Goal: Task Accomplishment & Management: Complete application form

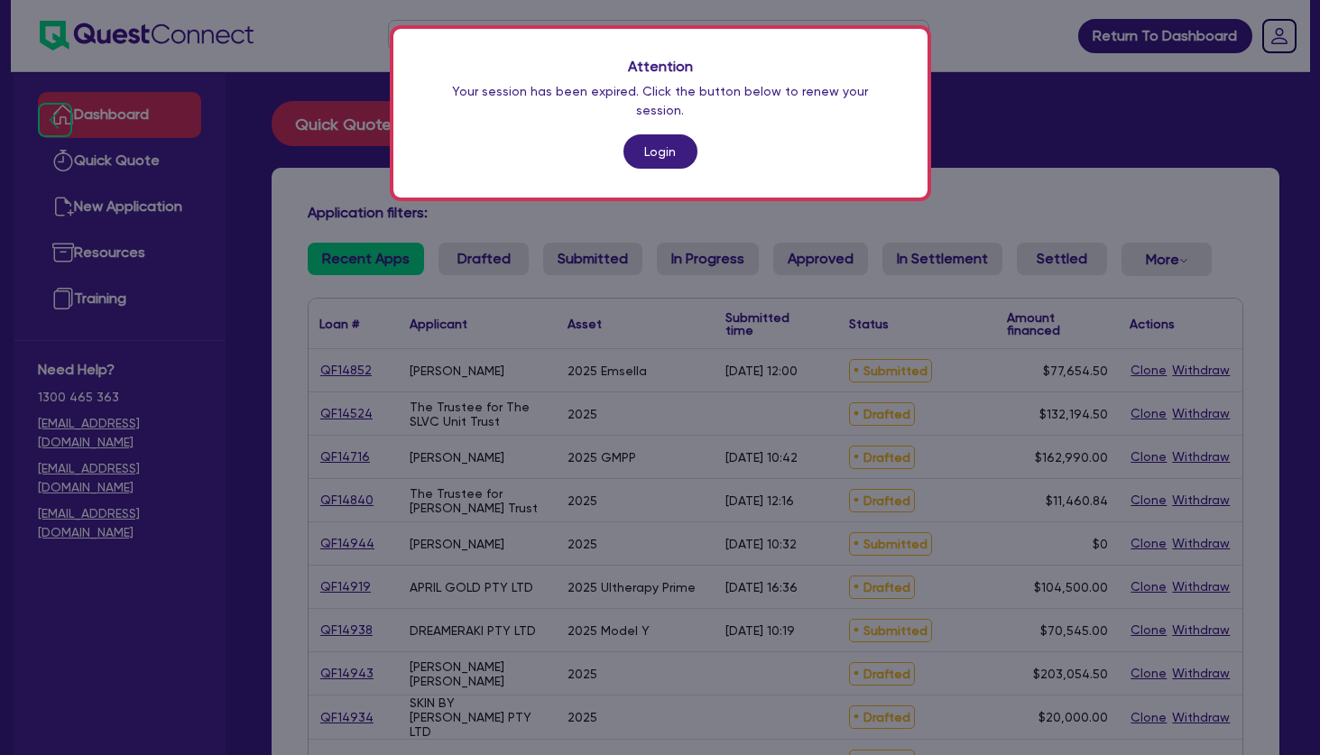
click at [676, 138] on link "Login" at bounding box center [661, 151] width 74 height 34
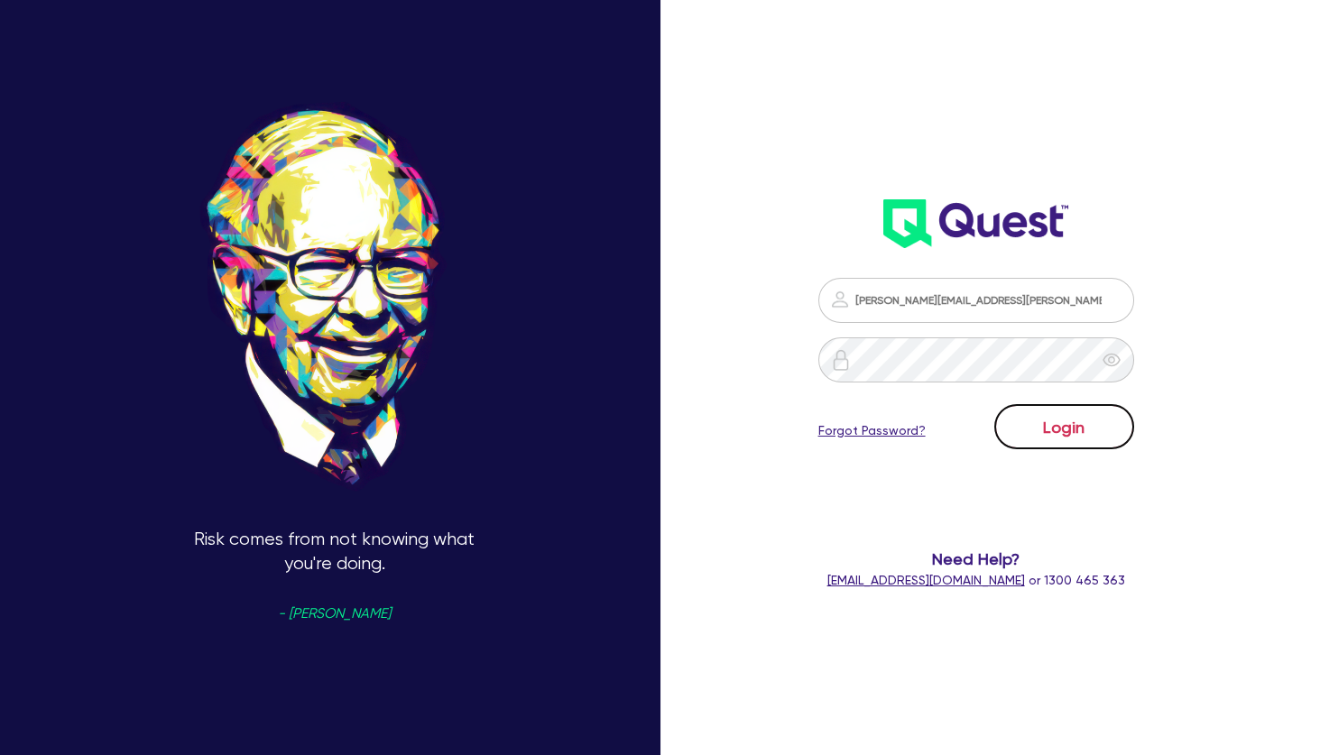
click at [1060, 419] on button "Login" at bounding box center [1065, 426] width 140 height 45
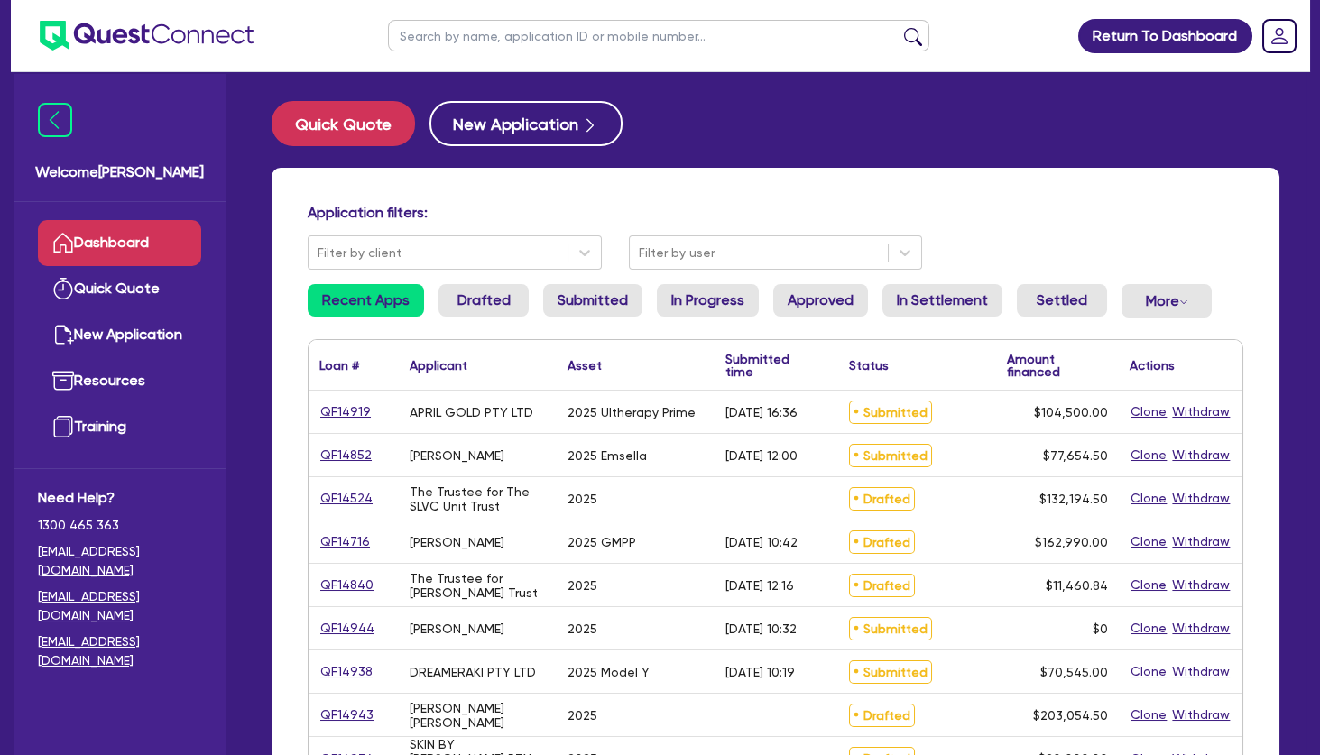
click at [471, 39] on input "text" at bounding box center [659, 36] width 542 height 32
type input "chi"
click at [899, 27] on button "submit" at bounding box center [913, 39] width 29 height 25
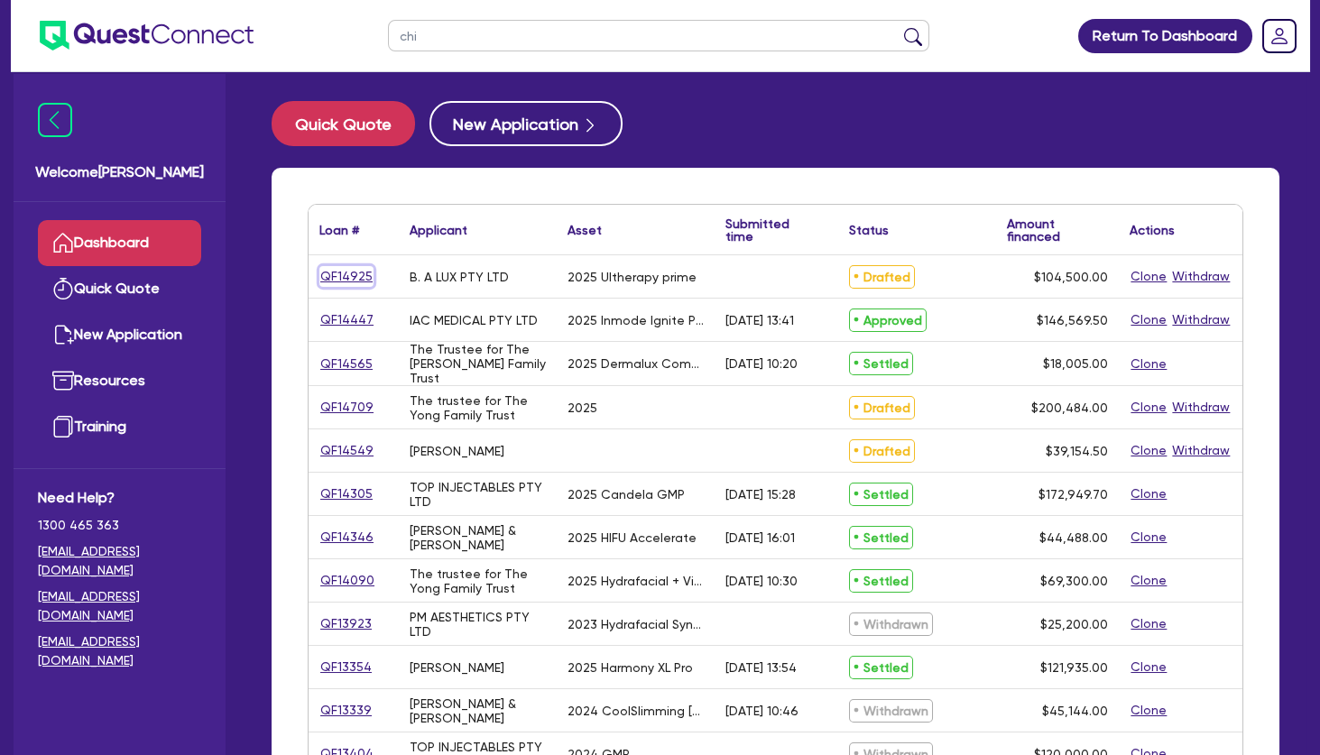
click at [347, 273] on link "QF14925" at bounding box center [347, 276] width 54 height 21
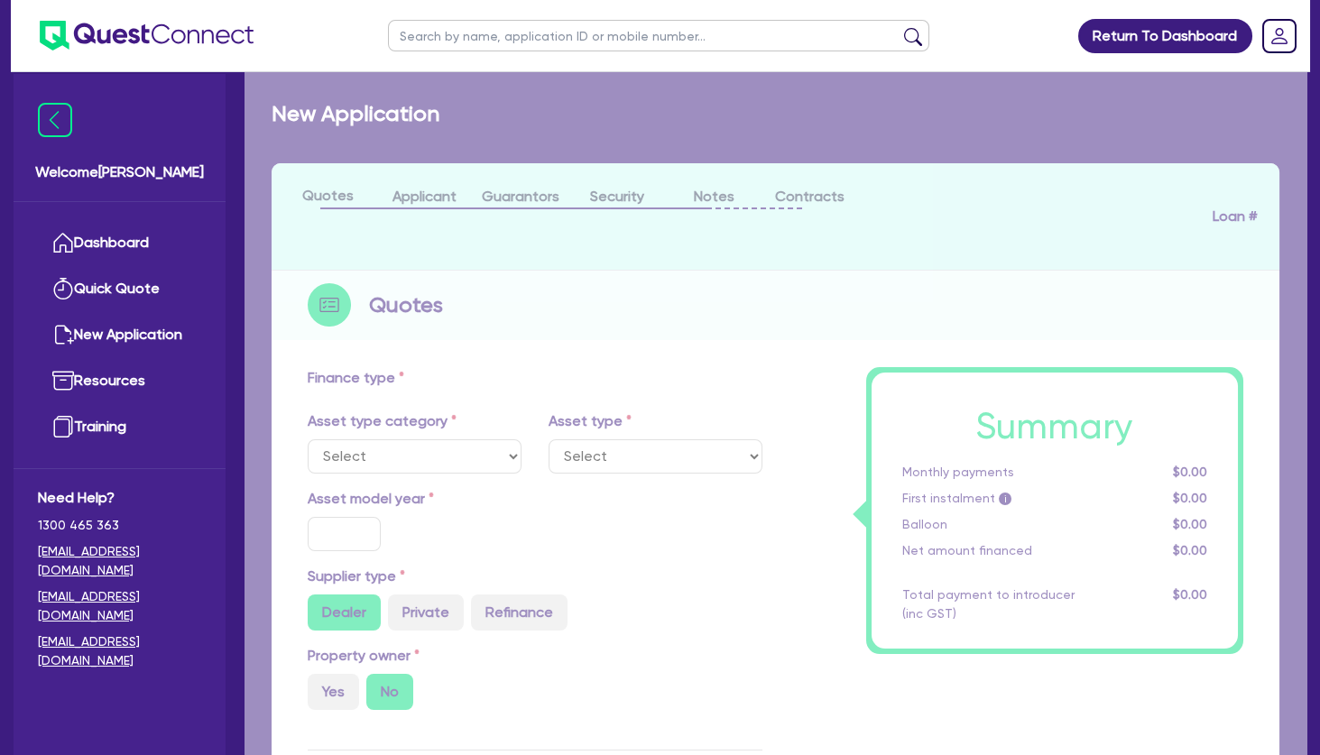
select select "TERTIARY_ASSETS"
type input "2025"
radio input "true"
type input "104,500"
type input "4"
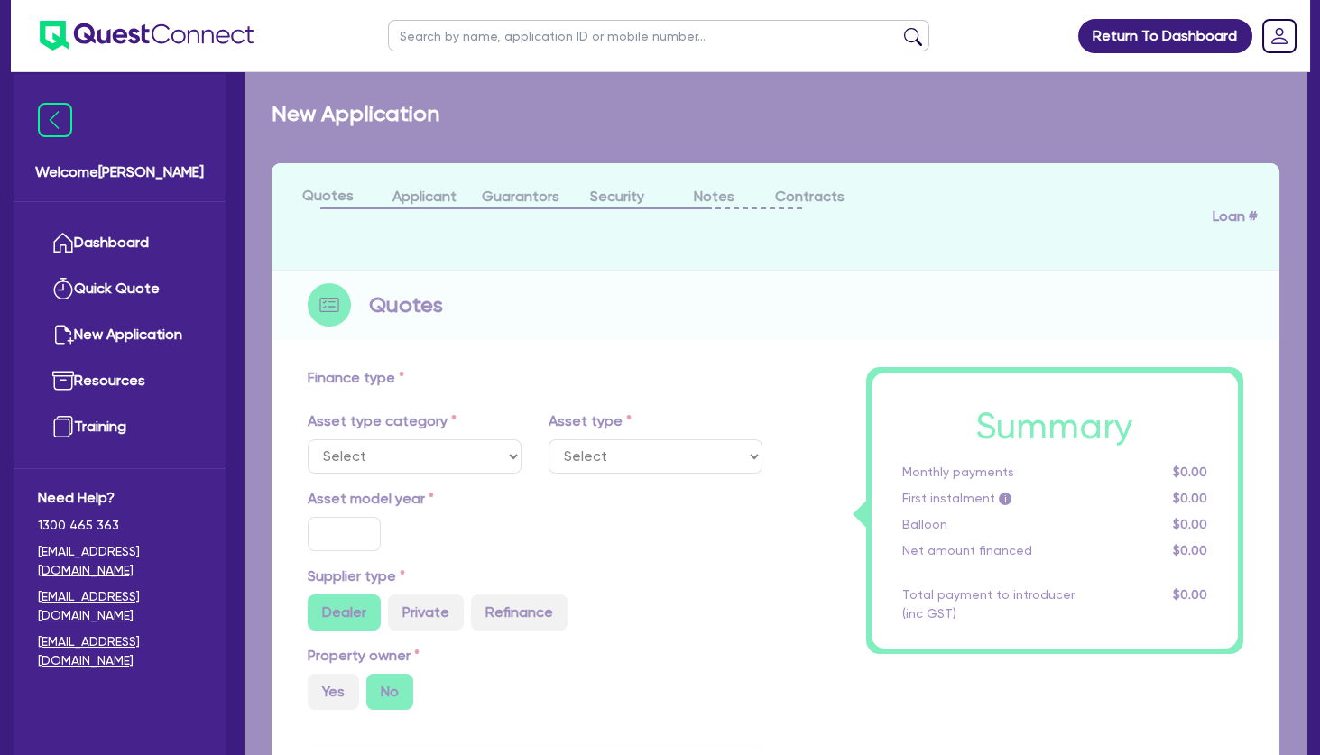
type input "4,180"
type input "10.5"
type input "350"
select select "BEAUTY_EQUIPMENT"
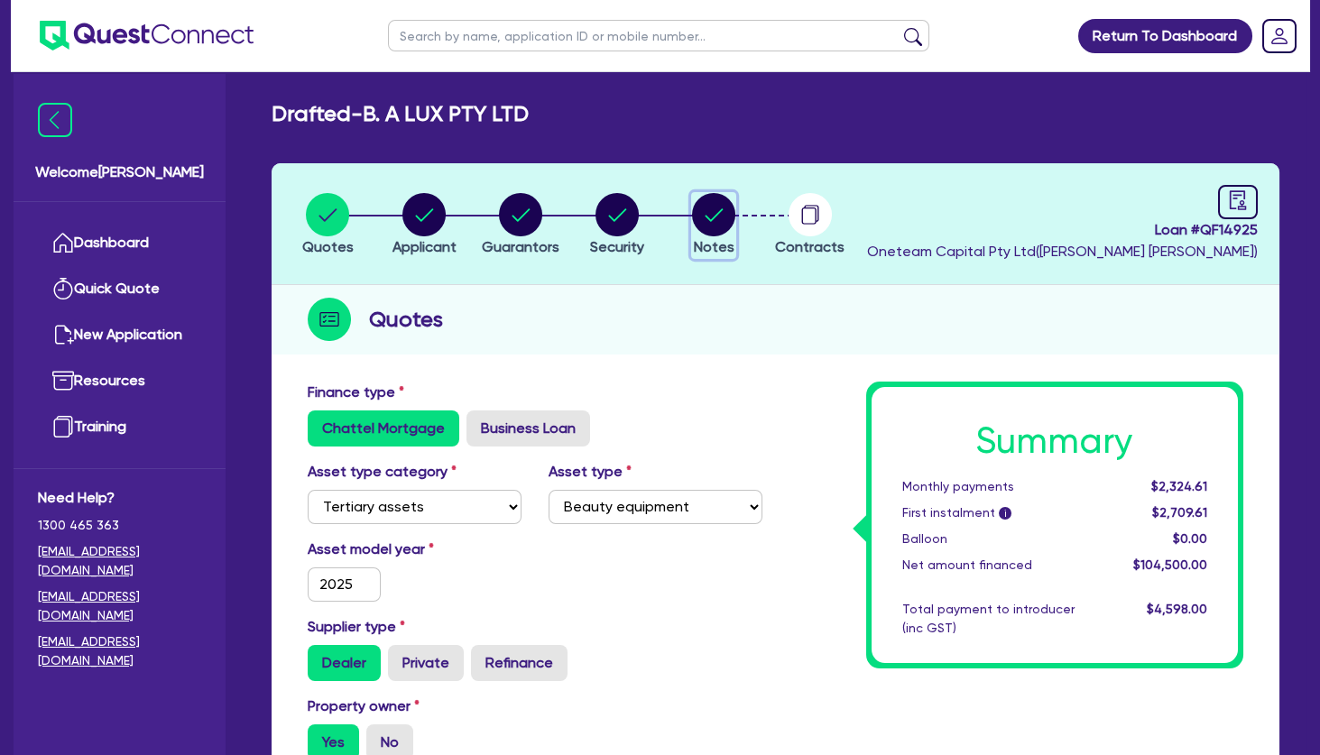
click at [703, 217] on circle "button" at bounding box center [713, 214] width 43 height 43
select select "Other"
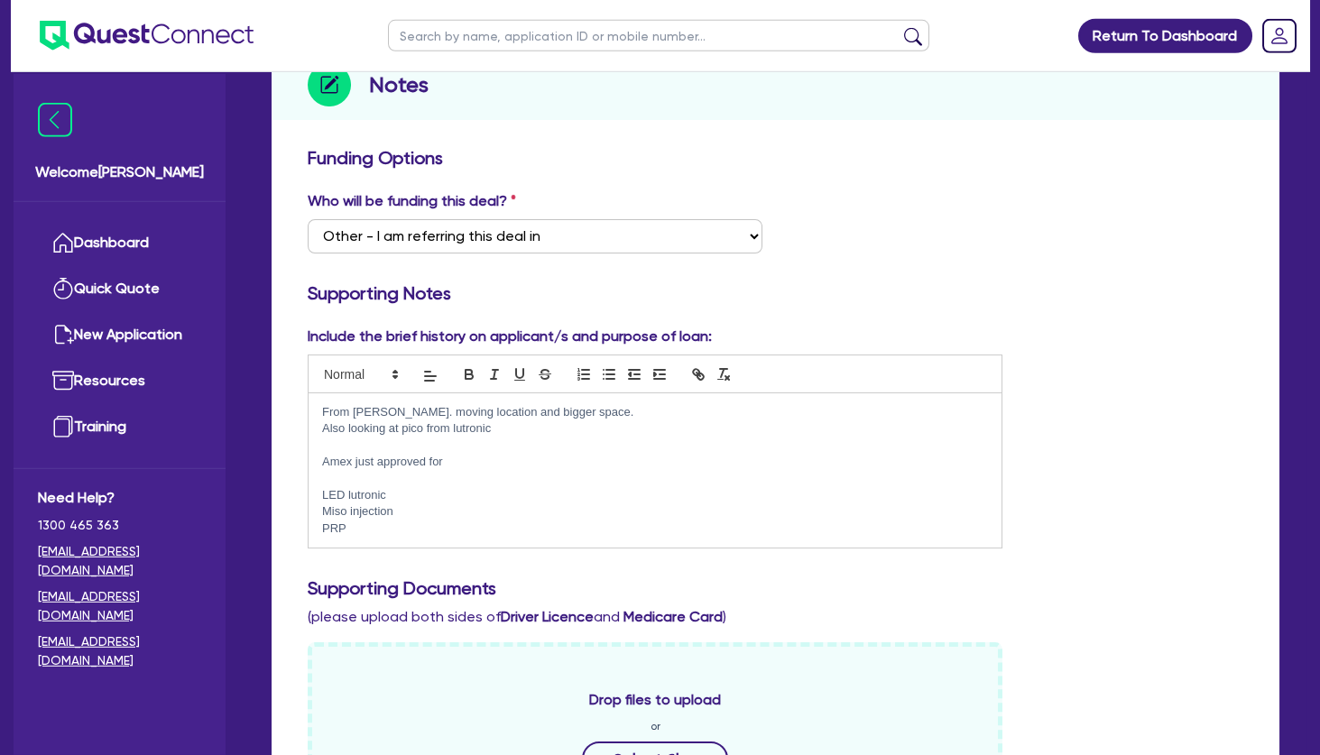
scroll to position [257, 0]
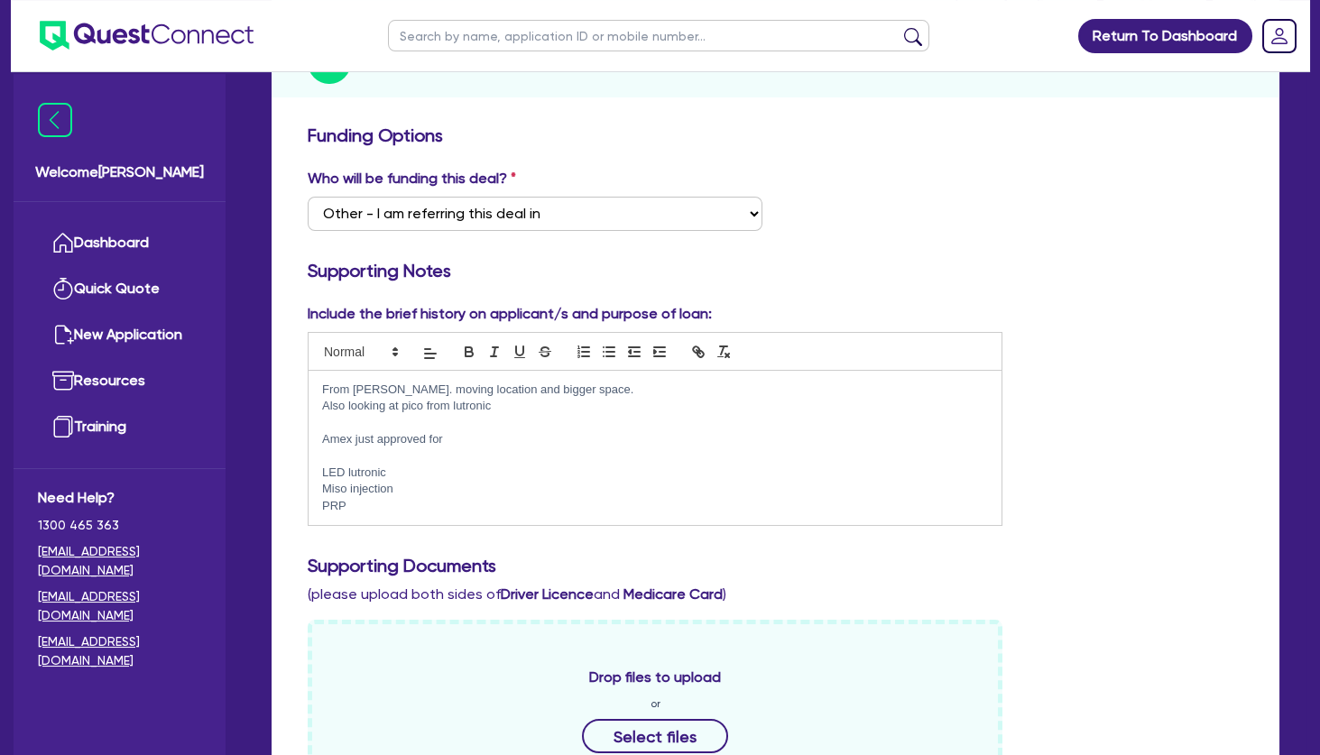
click at [395, 423] on p at bounding box center [655, 423] width 666 height 16
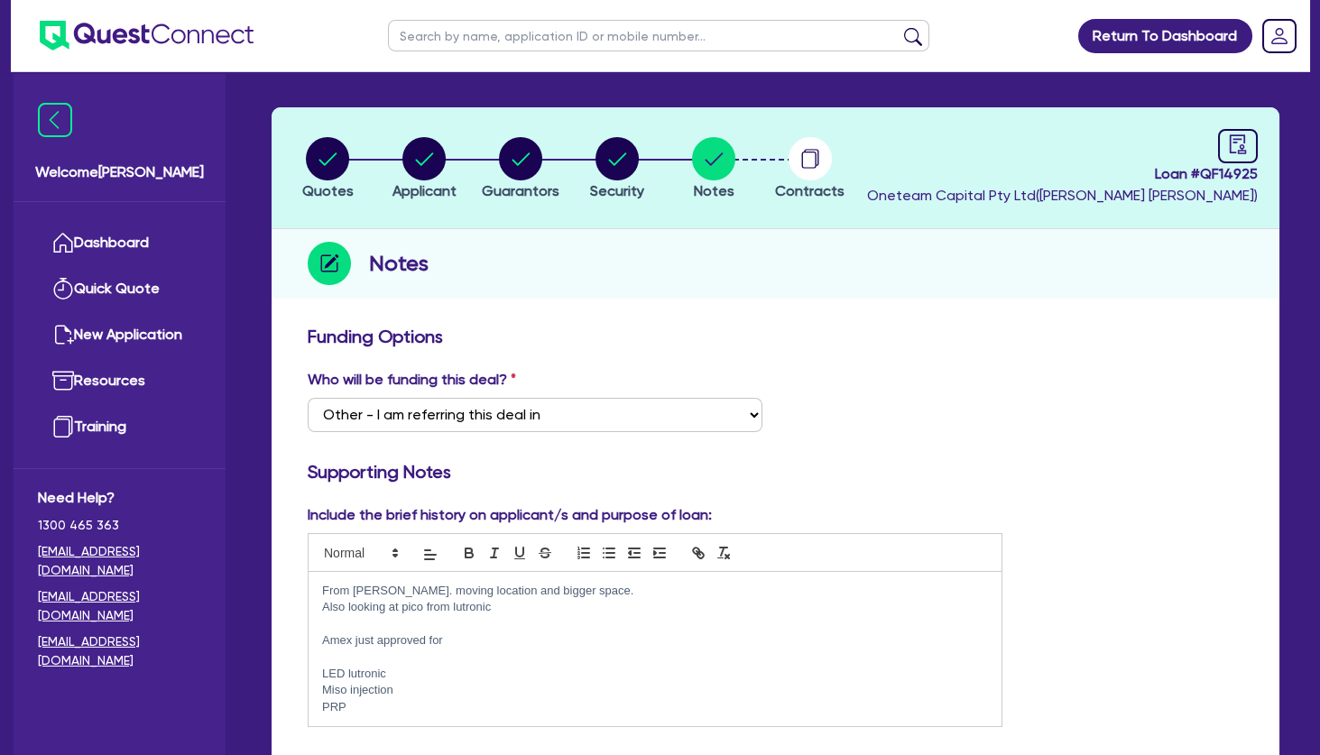
scroll to position [51, 0]
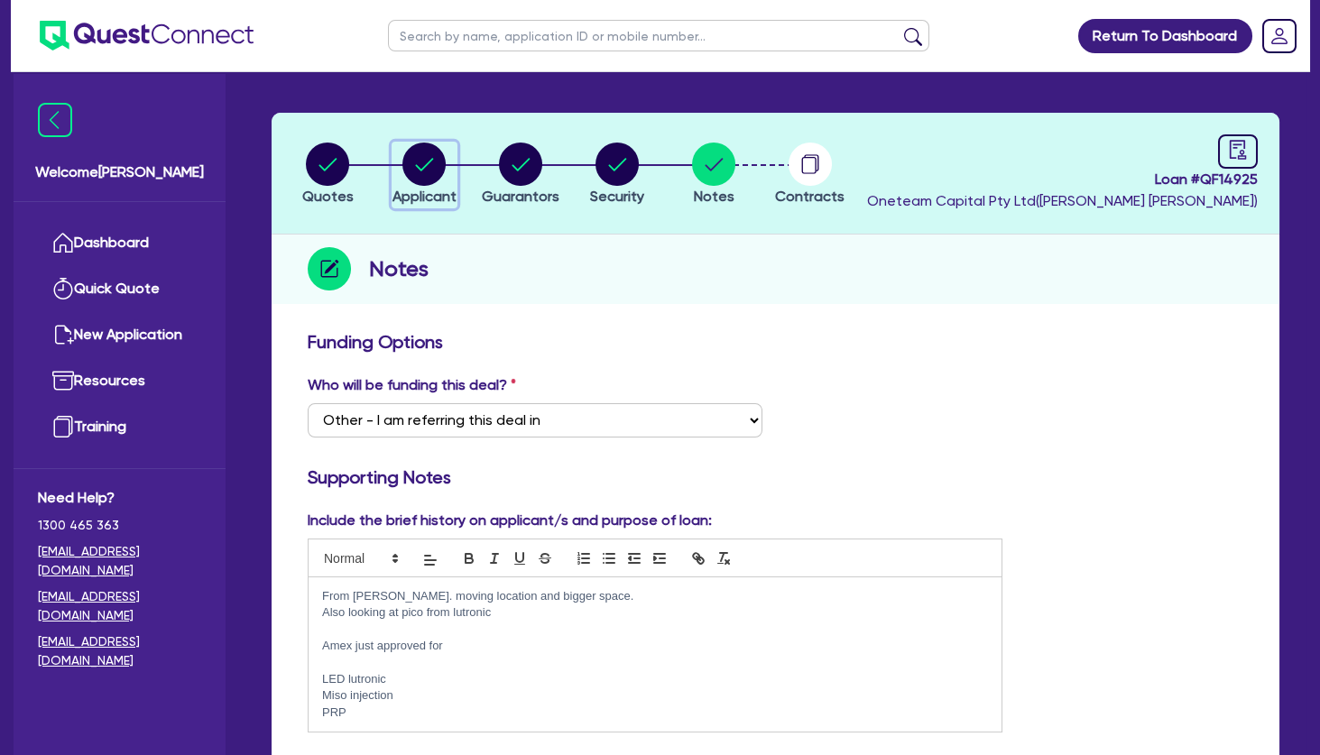
click at [437, 156] on circle "button" at bounding box center [424, 164] width 43 height 43
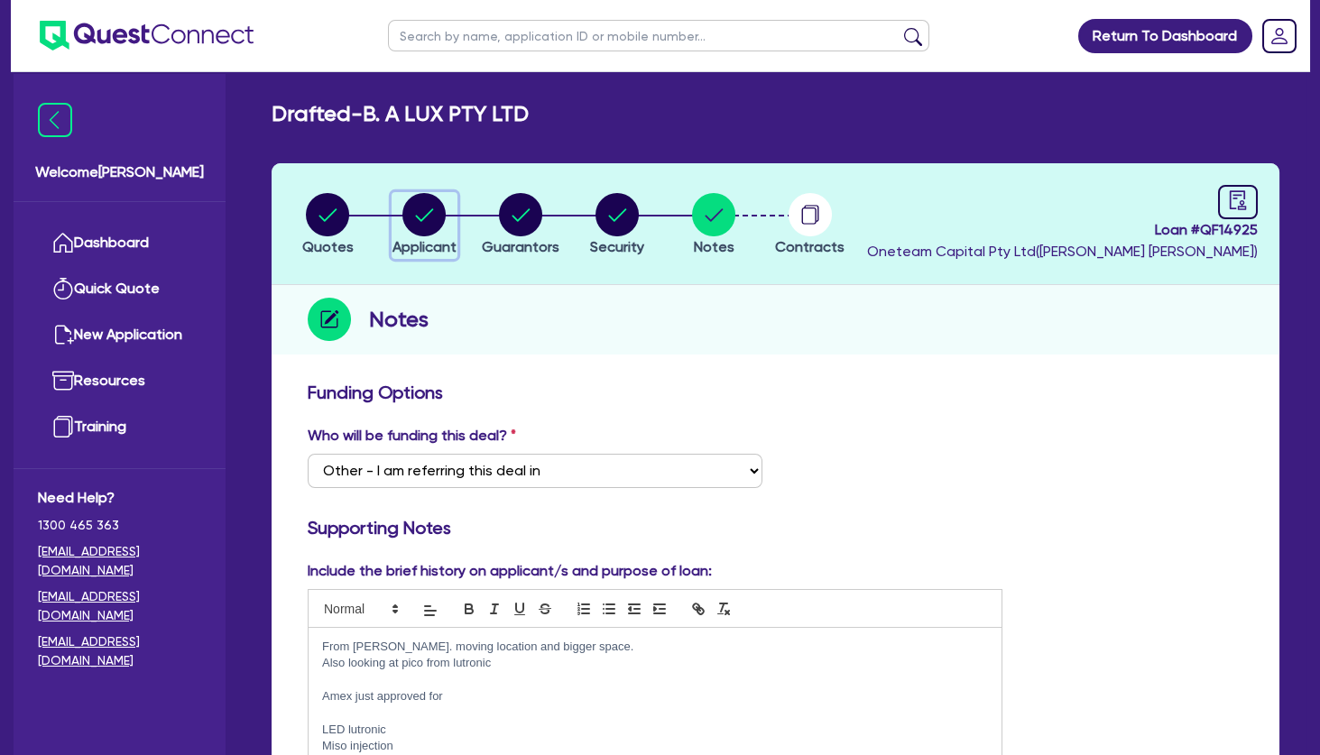
select select "COMPANY"
select select "HEALTH_BEAUTY"
select select "HAIR_BEAUTY_SALONS"
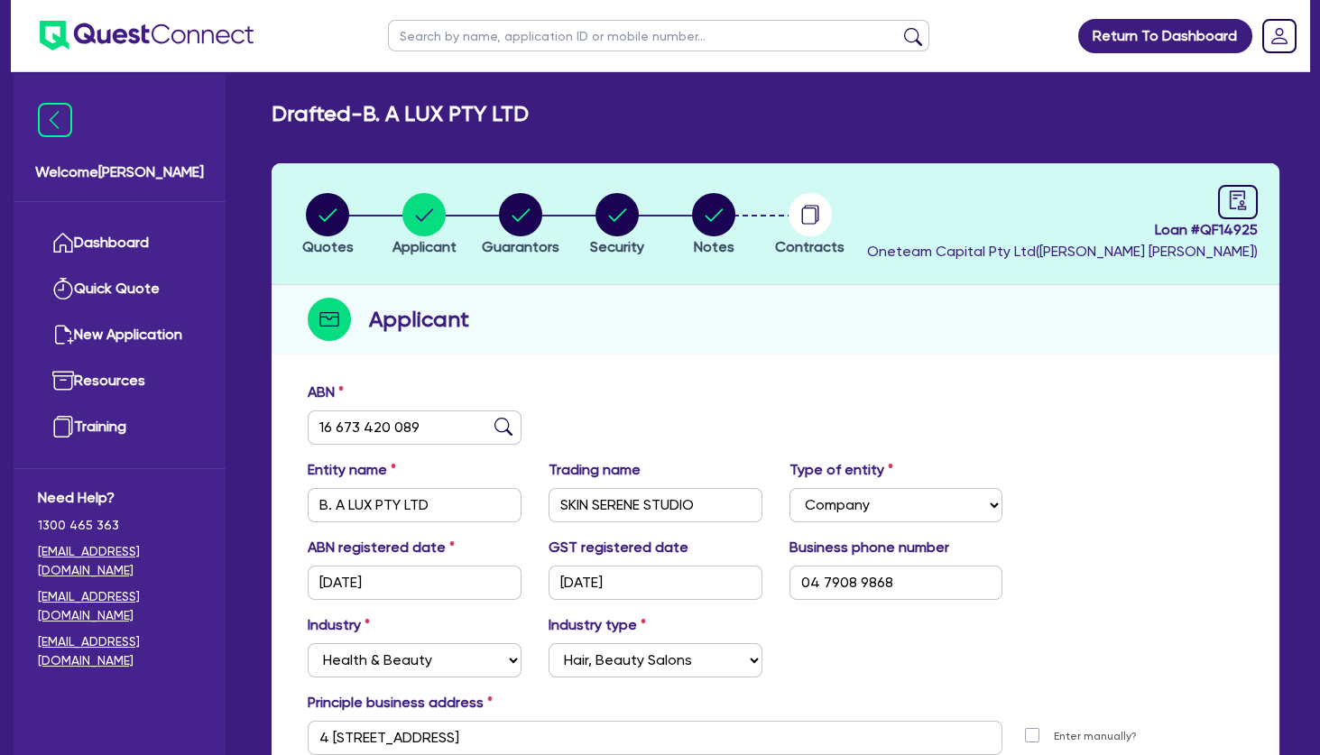
click at [519, 38] on input "text" at bounding box center [659, 36] width 542 height 32
type input "oria"
click button "submit" at bounding box center [913, 39] width 29 height 25
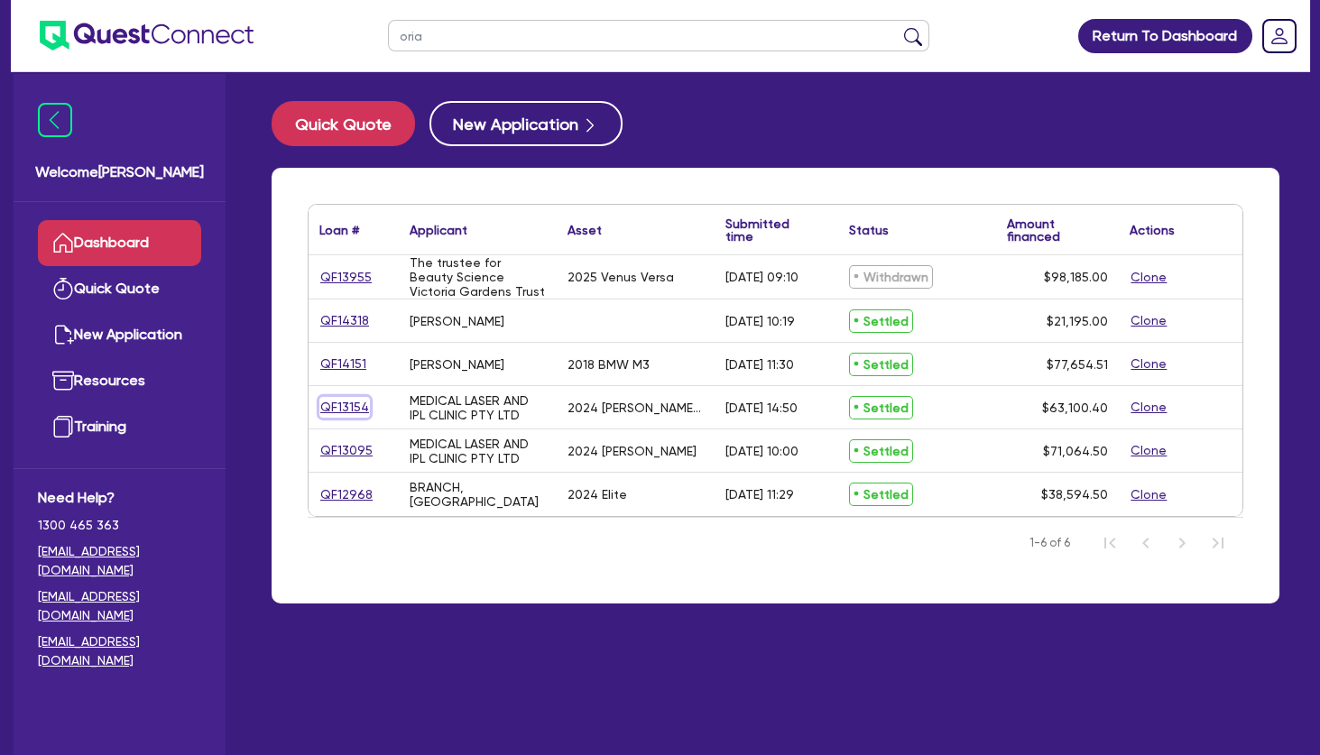
click at [348, 411] on link "QF13154" at bounding box center [345, 407] width 51 height 21
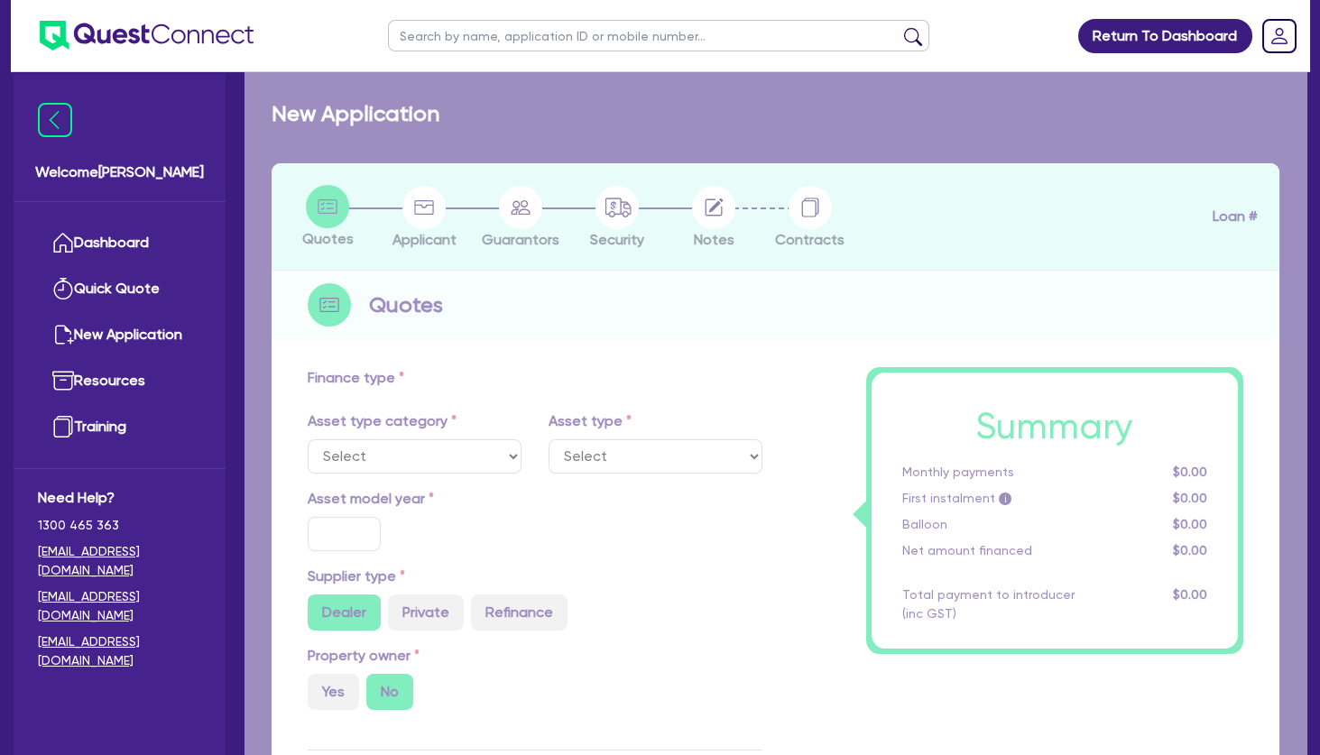
select select "TERTIARY_ASSETS"
type input "2024"
radio input "true"
type input "63,100.4"
type input "4.54"
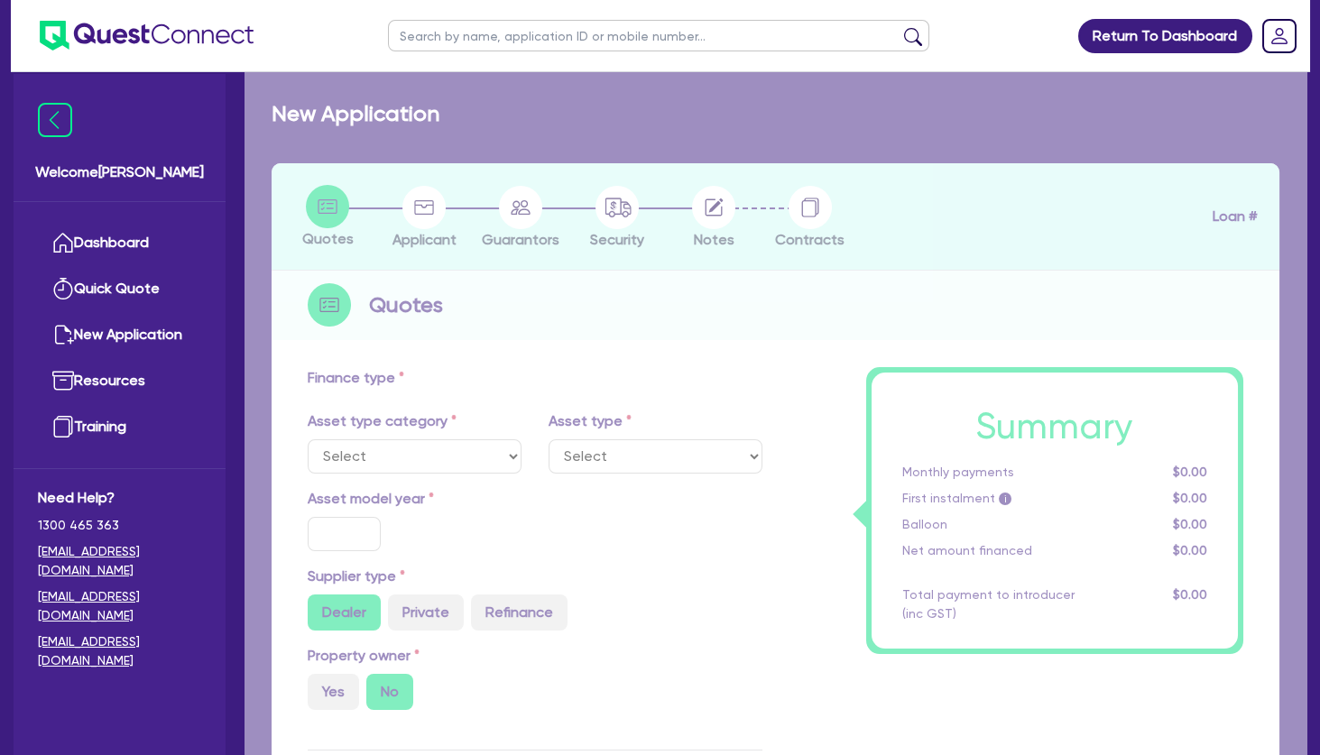
type input "2,868.2"
type input "10.5"
type input "495"
select select "BEAUTY_EQUIPMENT"
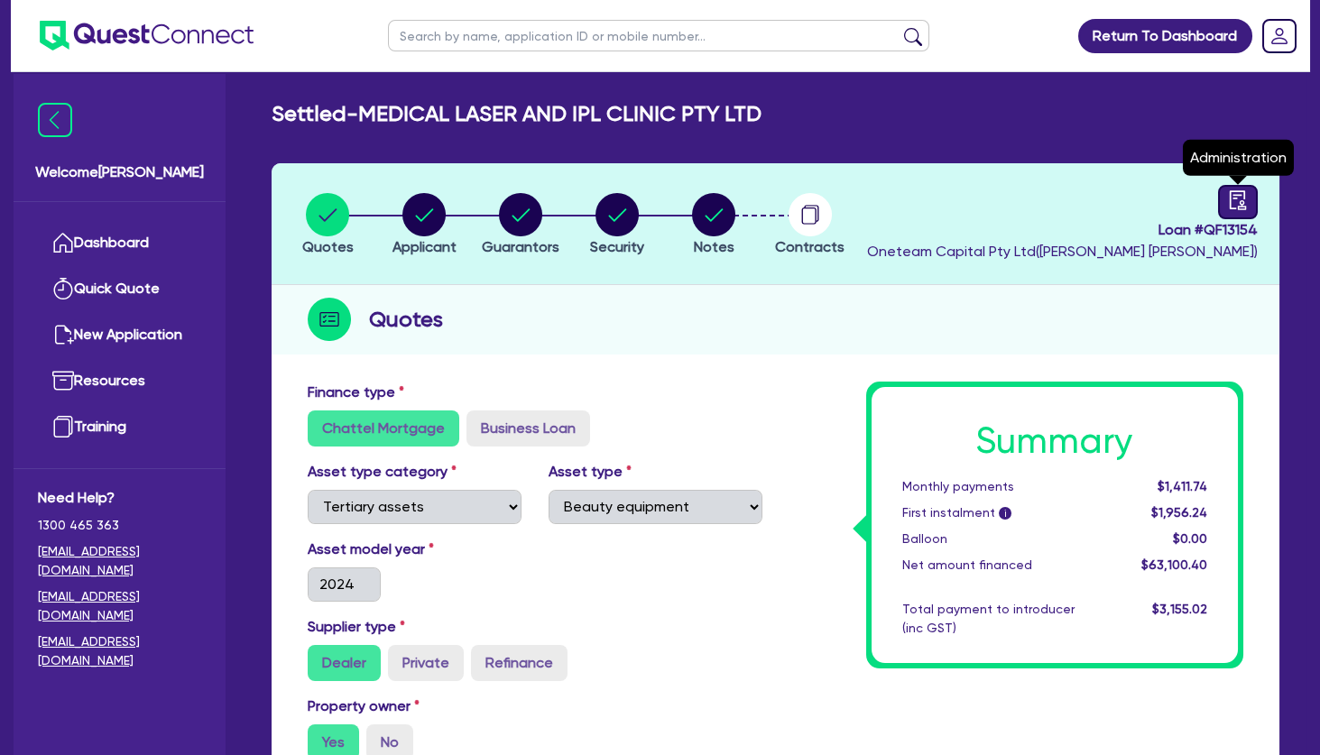
click at [1240, 199] on icon "audit" at bounding box center [1238, 200] width 20 height 20
select select "SETTLED"
select select "[PERSON_NAME]"
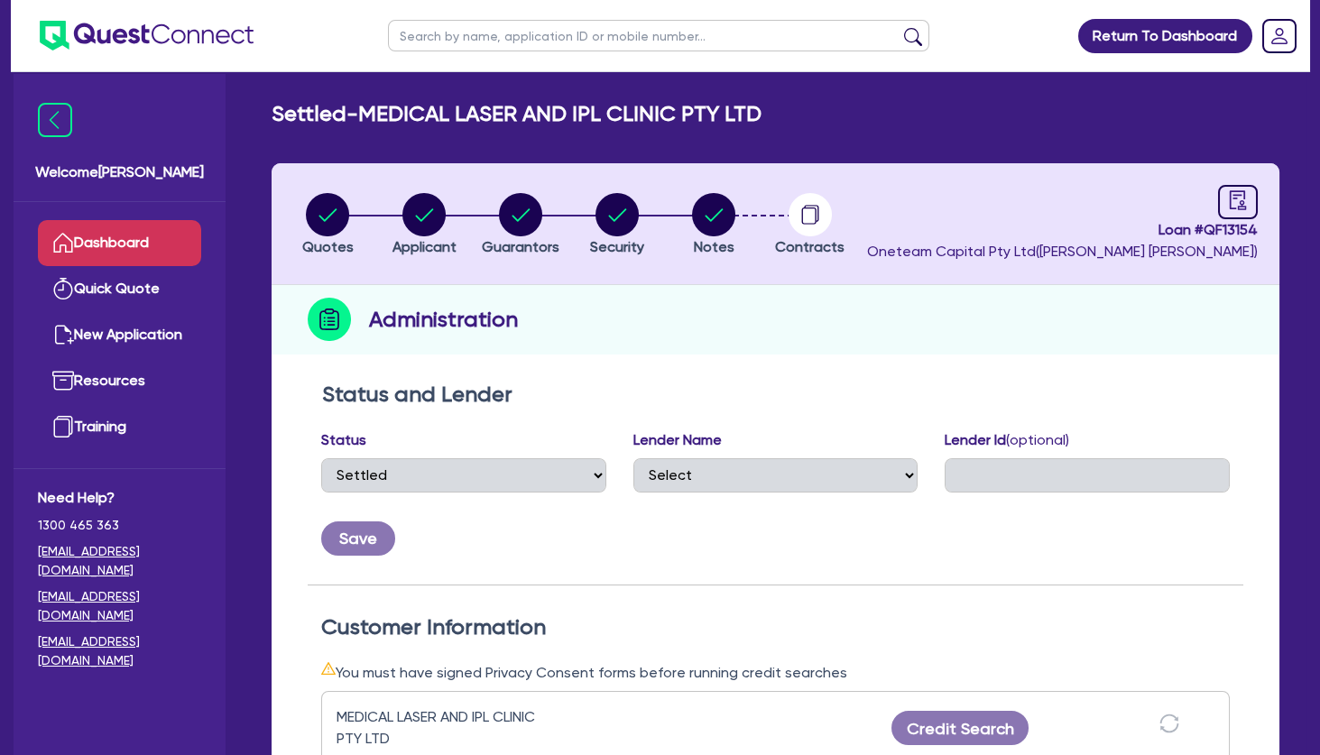
click at [122, 250] on link "Dashboard" at bounding box center [119, 243] width 163 height 46
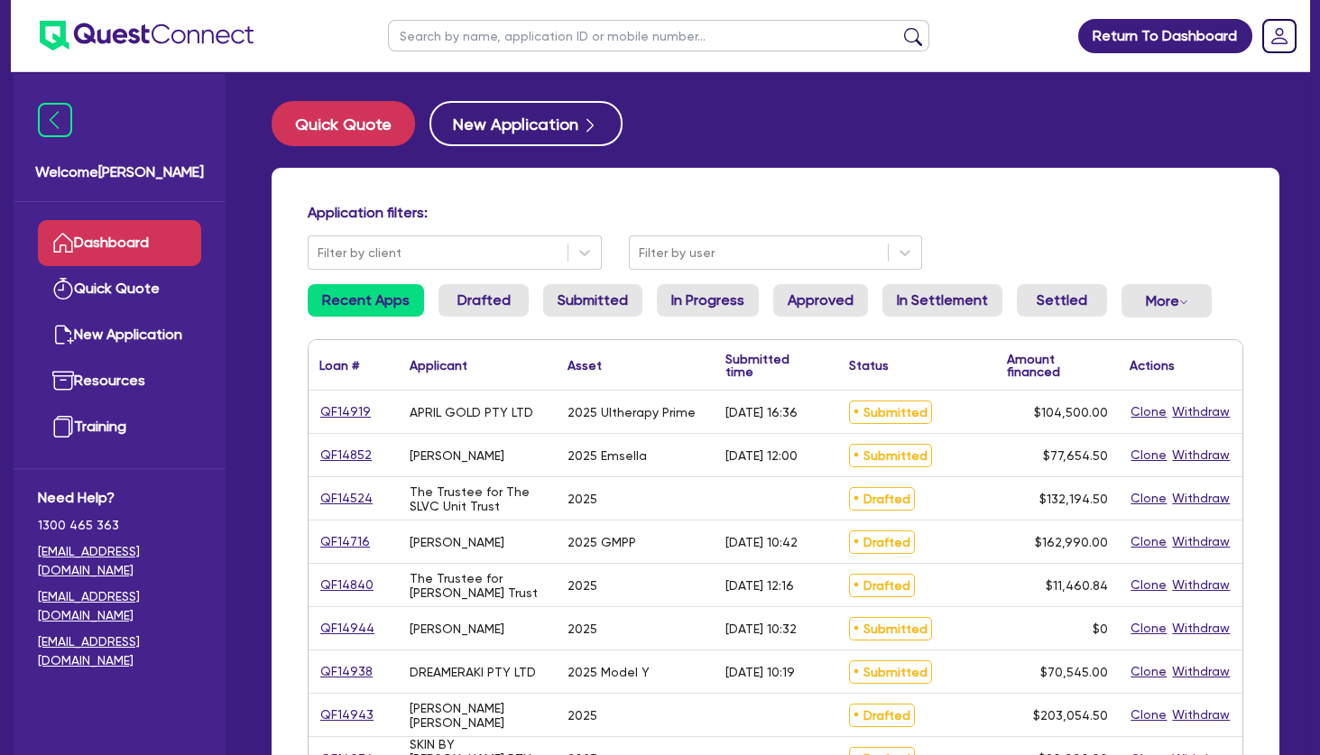
click at [624, 182] on div "Application filters: Filter by client Filter by user Recent Apps Drafted Submit…" at bounding box center [776, 758] width 1008 height 1180
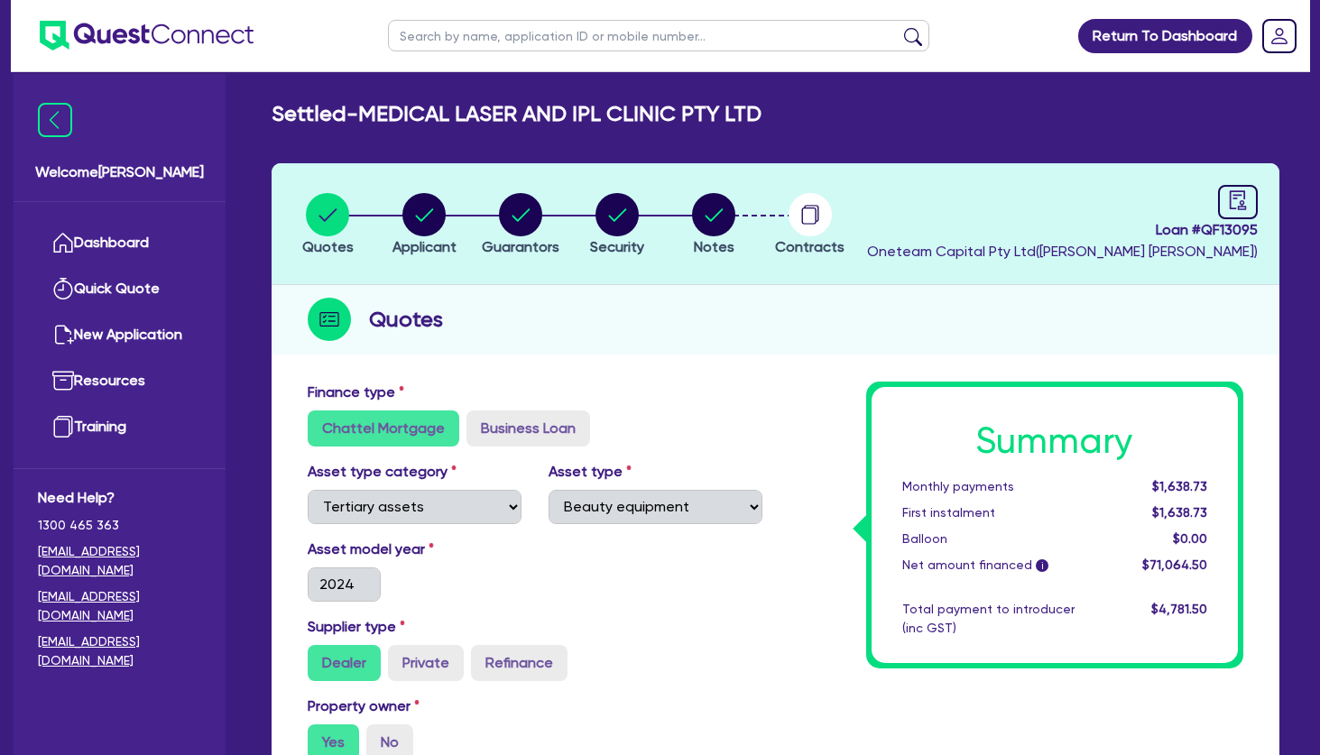
select select "TERTIARY_ASSETS"
select select "BEAUTY_EQUIPMENT"
